Goal: Information Seeking & Learning: Learn about a topic

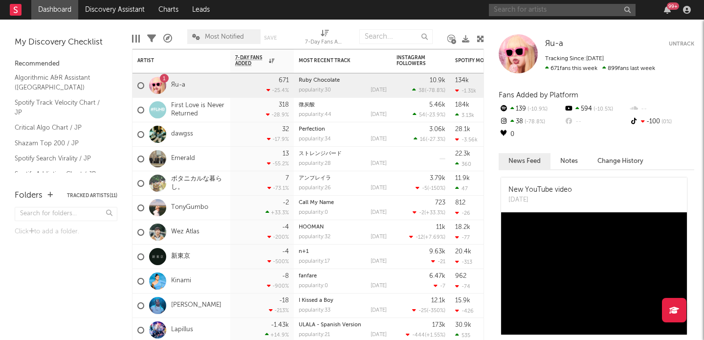
click at [520, 12] on input "text" at bounding box center [562, 10] width 147 height 12
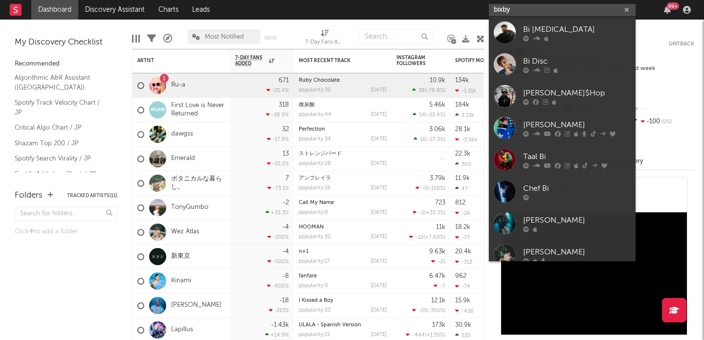
type input "bixby"
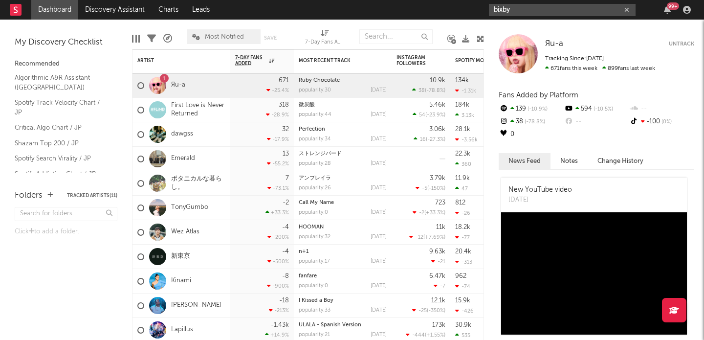
click at [534, 9] on input "bixby" at bounding box center [562, 10] width 147 height 12
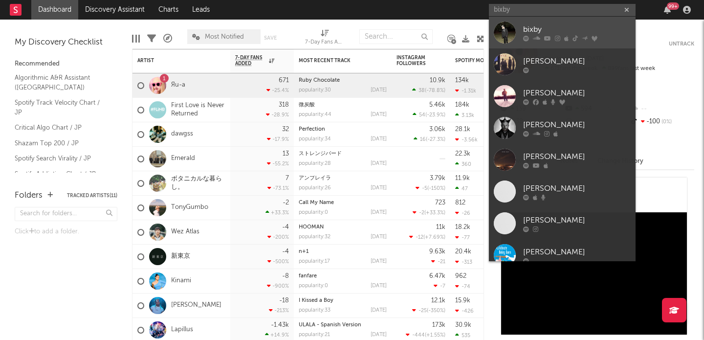
click at [536, 26] on div "bixby" at bounding box center [577, 29] width 108 height 12
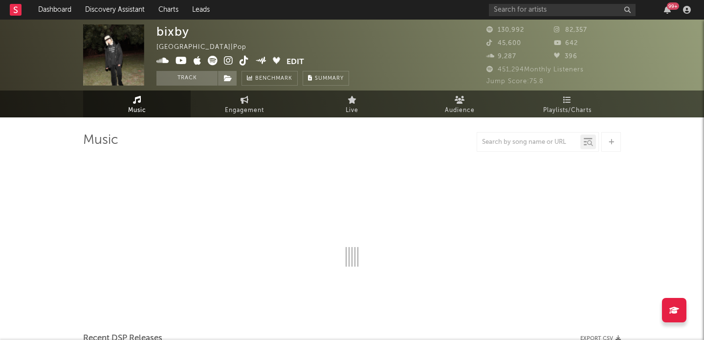
select select "6m"
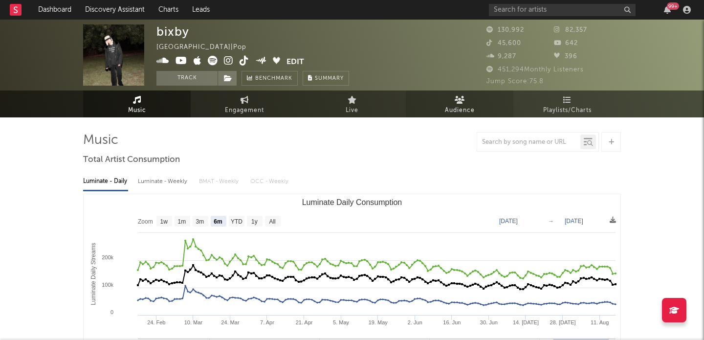
click at [453, 105] on span "Audience" at bounding box center [460, 111] width 30 height 12
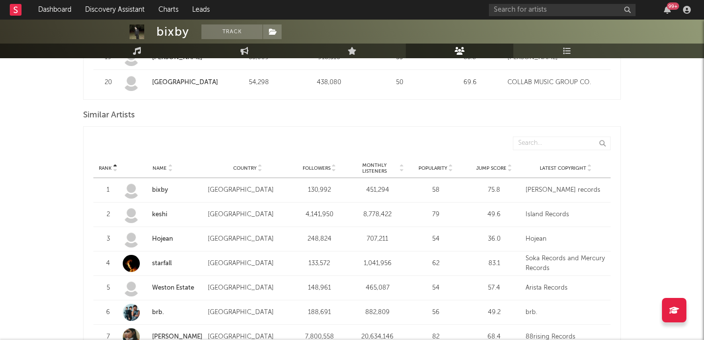
scroll to position [1102, 0]
